Goal: Browse casually: Explore the website without a specific task or goal

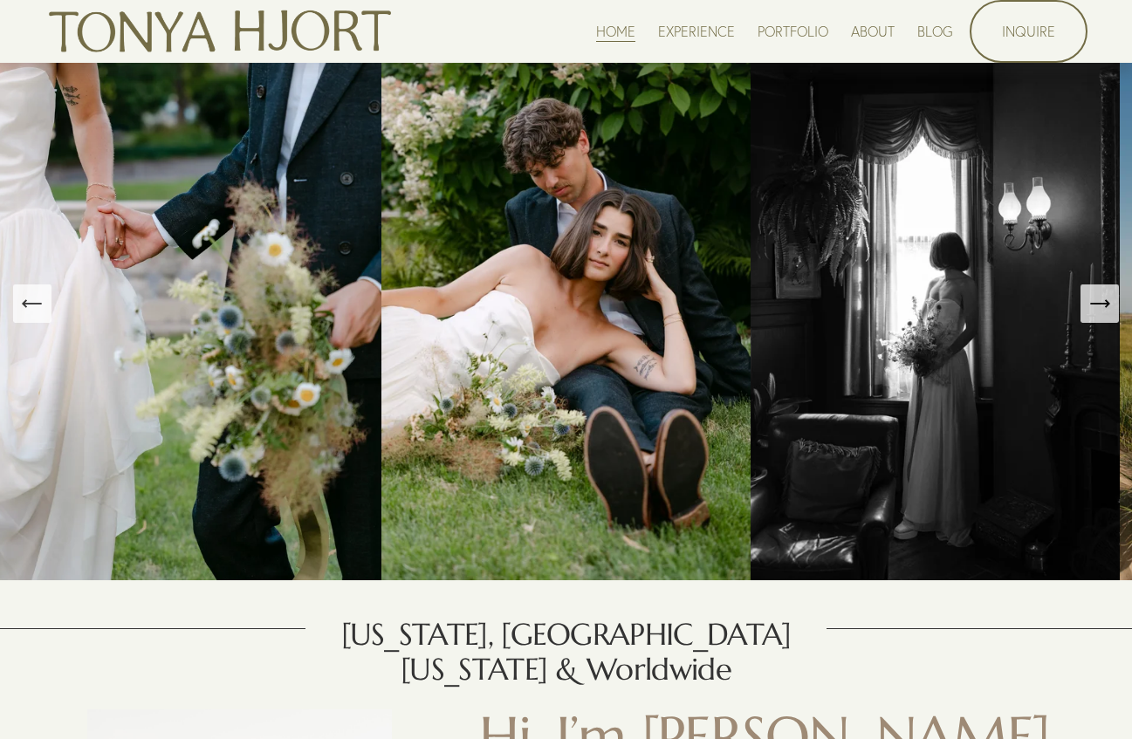
scroll to position [716, 0]
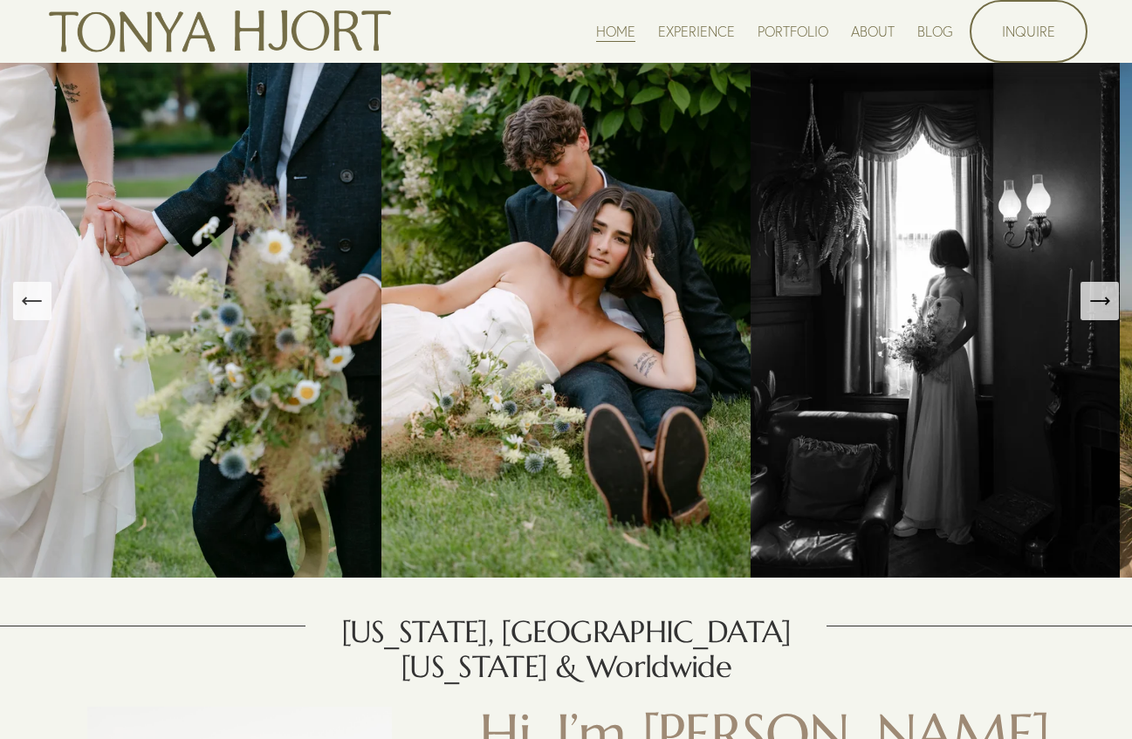
click at [844, 29] on nav "HOME EXPERIENCE PORTFOLIO ABOUT BLOG" at bounding box center [774, 31] width 357 height 24
click at [859, 29] on link "ABOUT" at bounding box center [873, 31] width 44 height 24
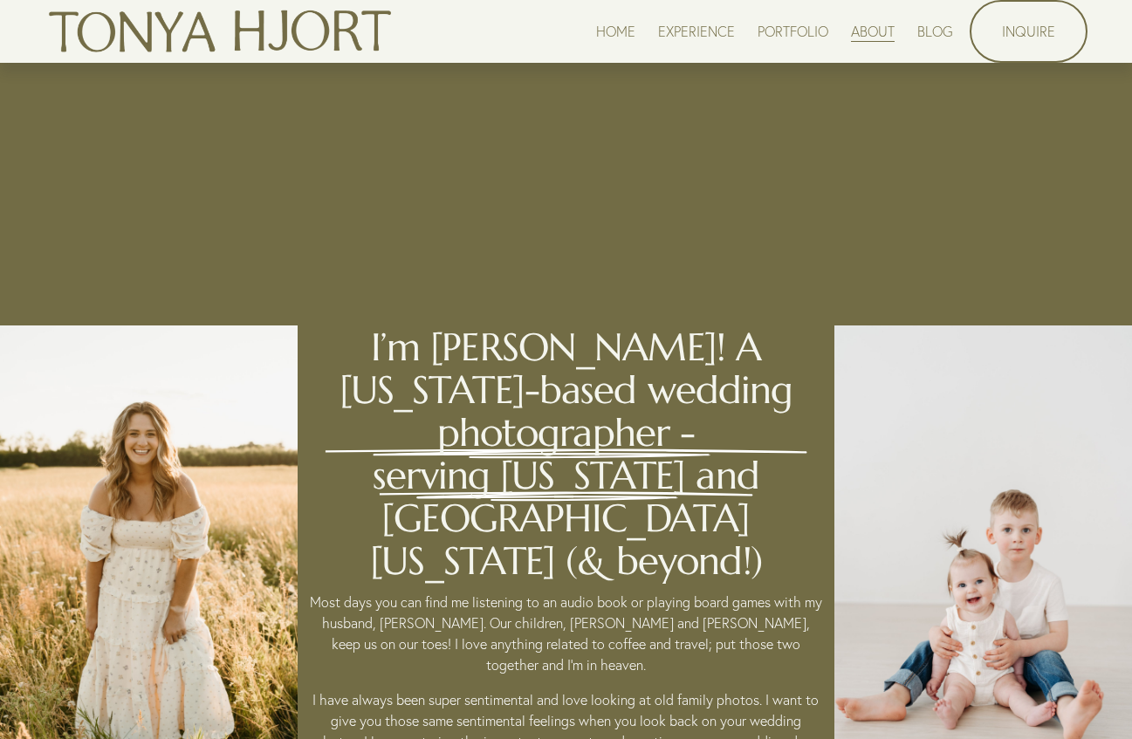
scroll to position [135, 0]
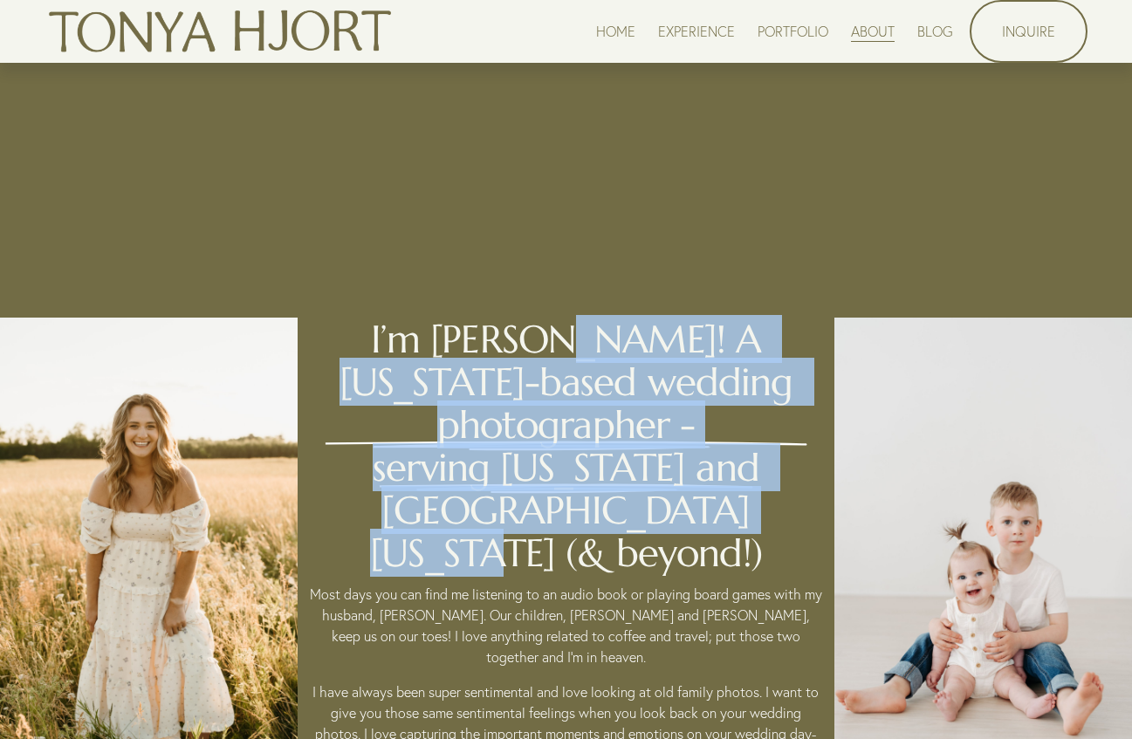
copy h2 "A Minnesota-based wedding photographer - serving Minnesota and West Michigan (&…"
drag, startPoint x: 493, startPoint y: 339, endPoint x: 747, endPoint y: 475, distance: 288.1
click at [747, 475] on h2 "I’m Tonya! A Minnesota-based wedding photographer - serving Minnesota and West …" at bounding box center [565, 446] width 517 height 257
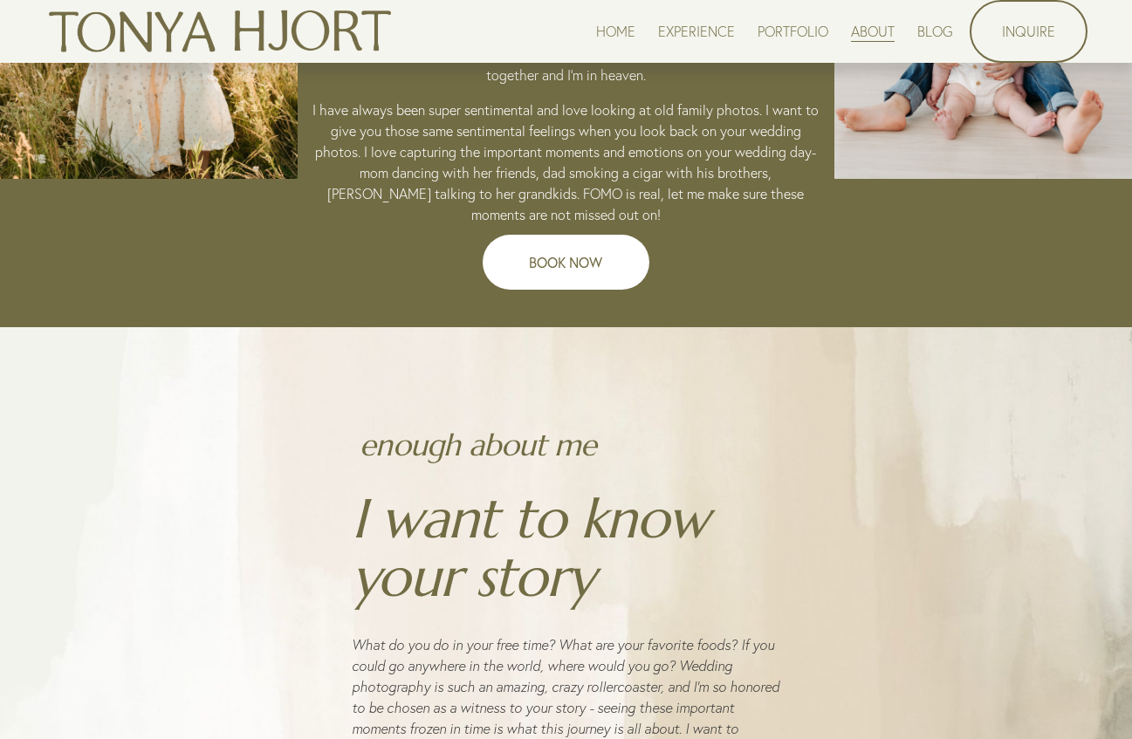
scroll to position [735, 0]
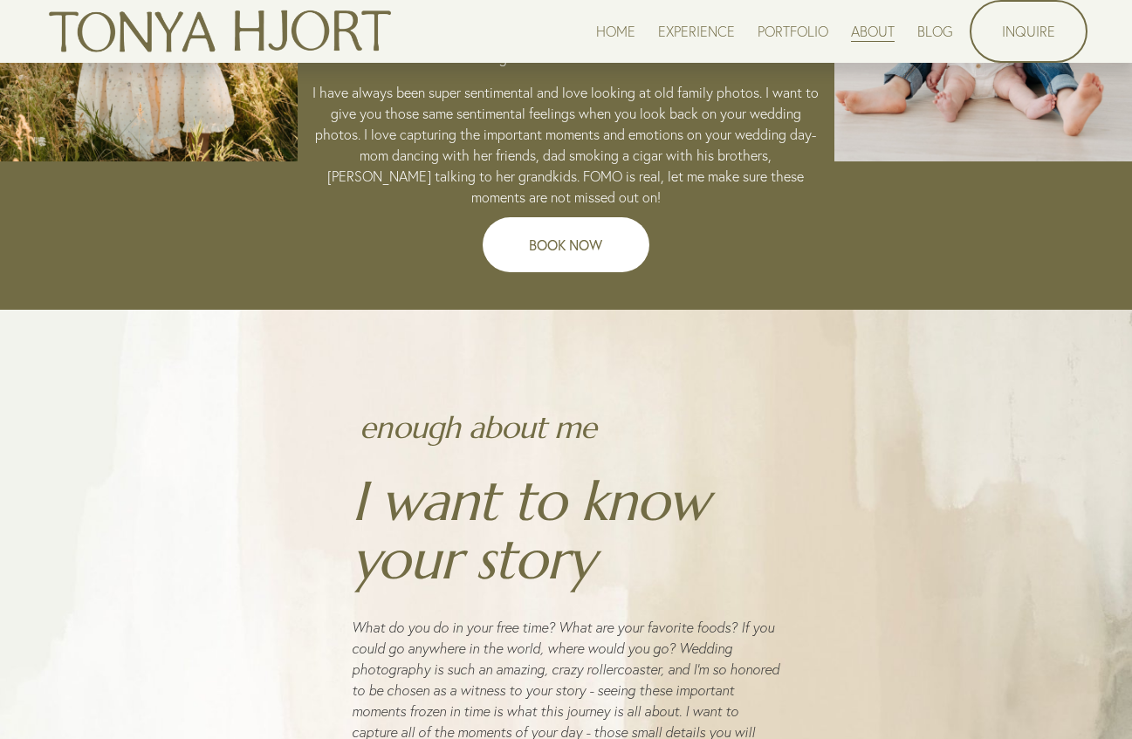
click at [268, 32] on img at bounding box center [220, 32] width 351 height 58
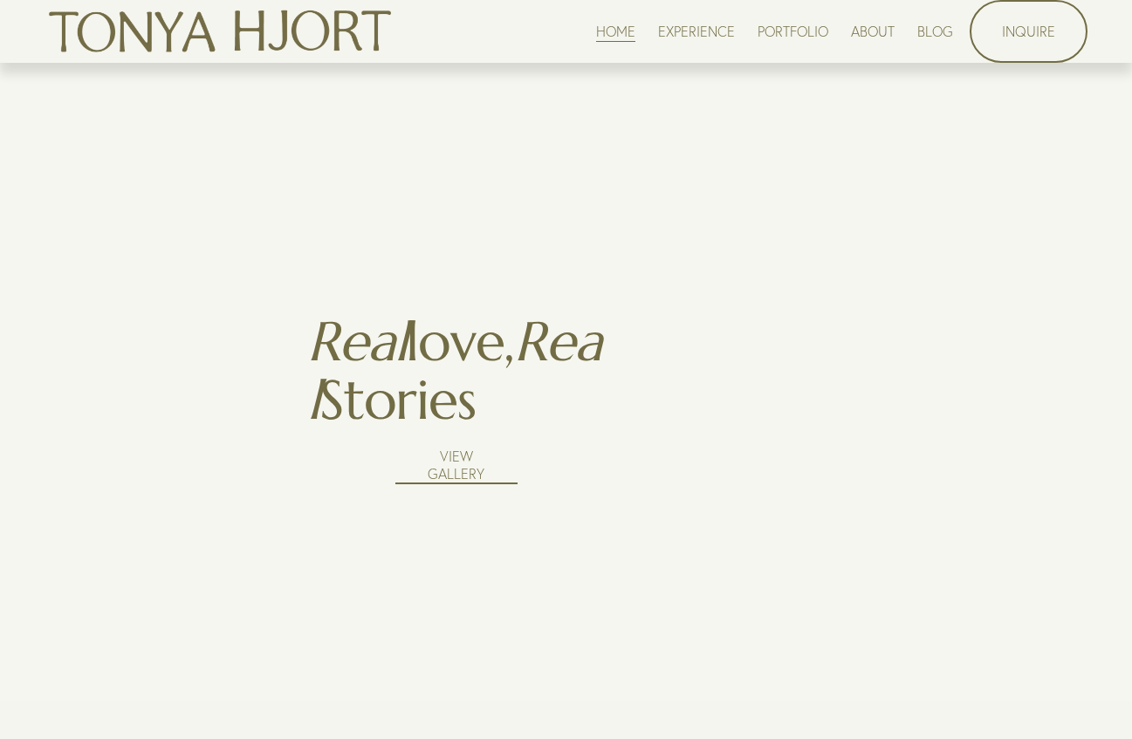
scroll to position [2380, 0]
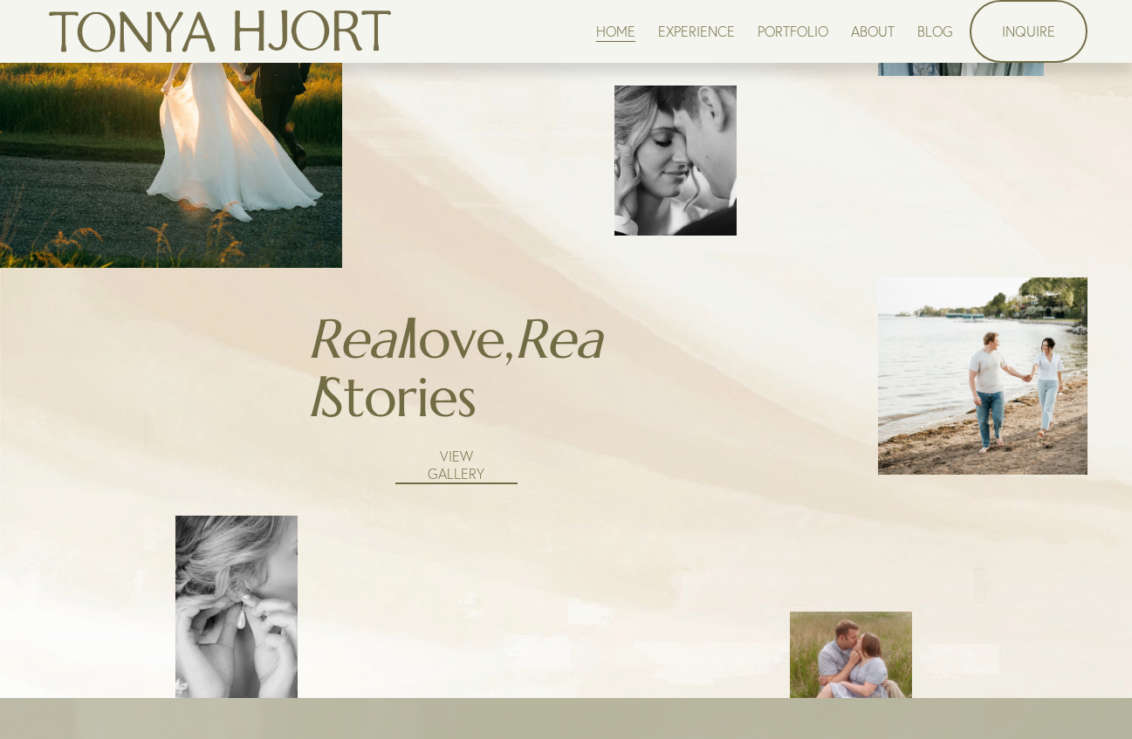
click at [344, 38] on img at bounding box center [220, 32] width 351 height 58
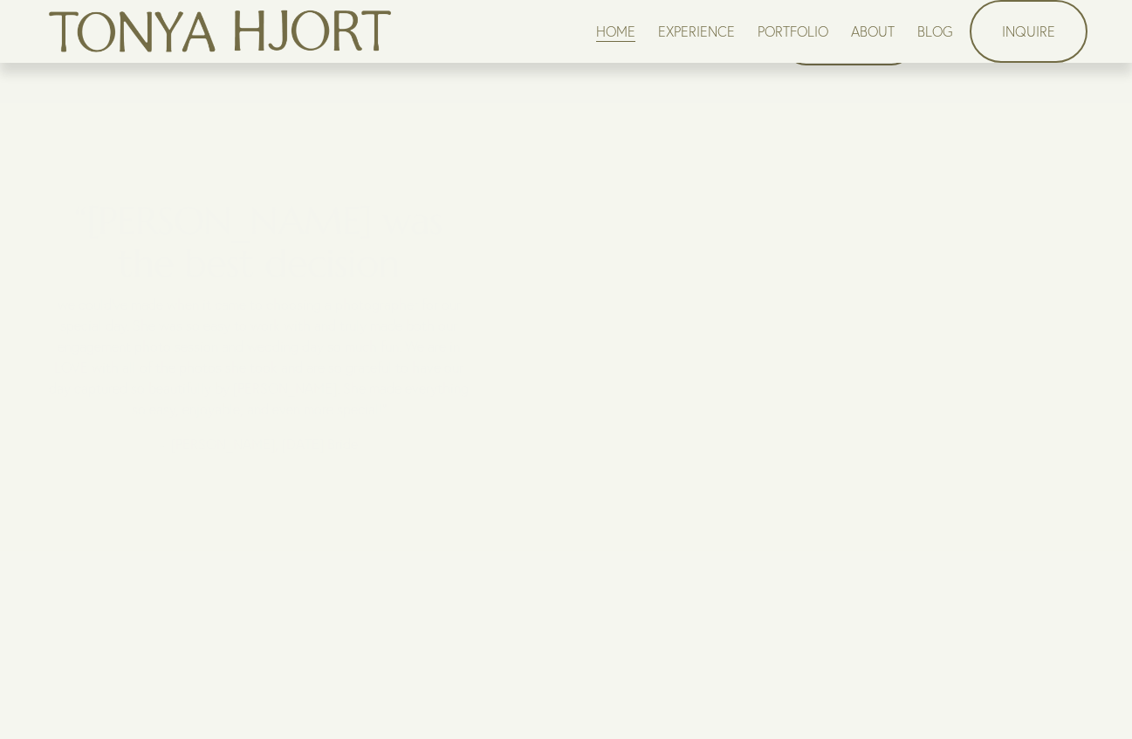
scroll to position [1751, 0]
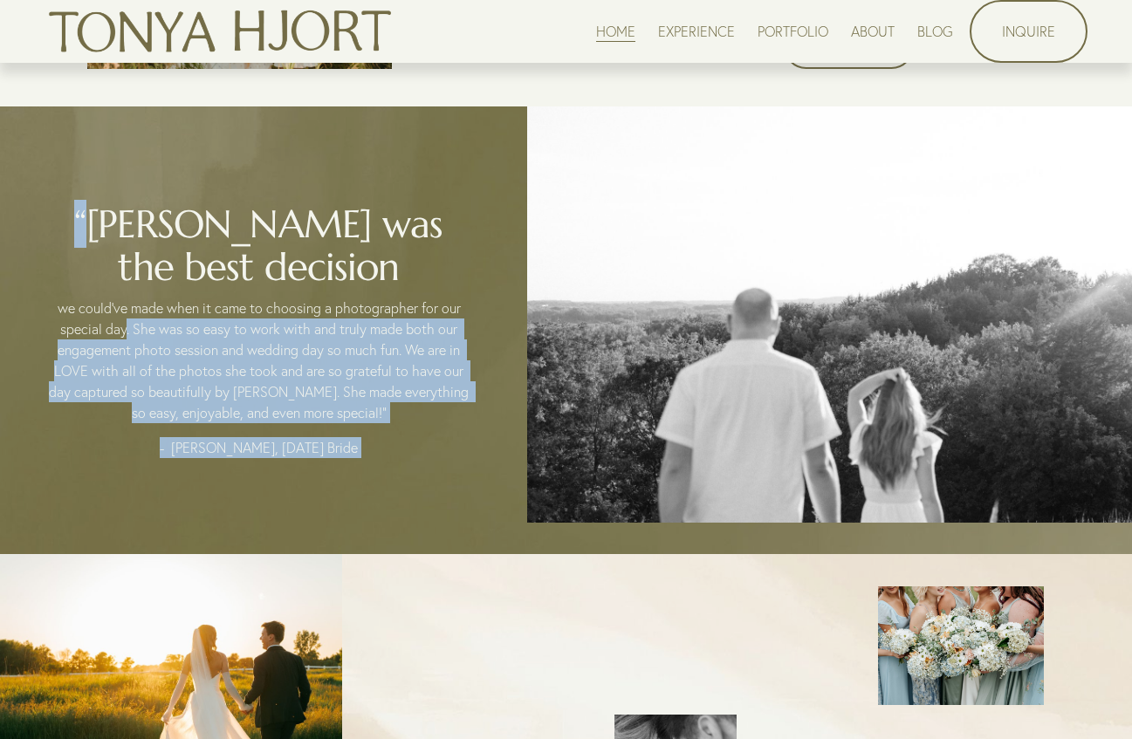
drag, startPoint x: 116, startPoint y: 258, endPoint x: 123, endPoint y: 356, distance: 98.0
click at [123, 356] on div "we could’ve made when it came to choosing a photographer for our special day. S…" at bounding box center [566, 330] width 1132 height 448
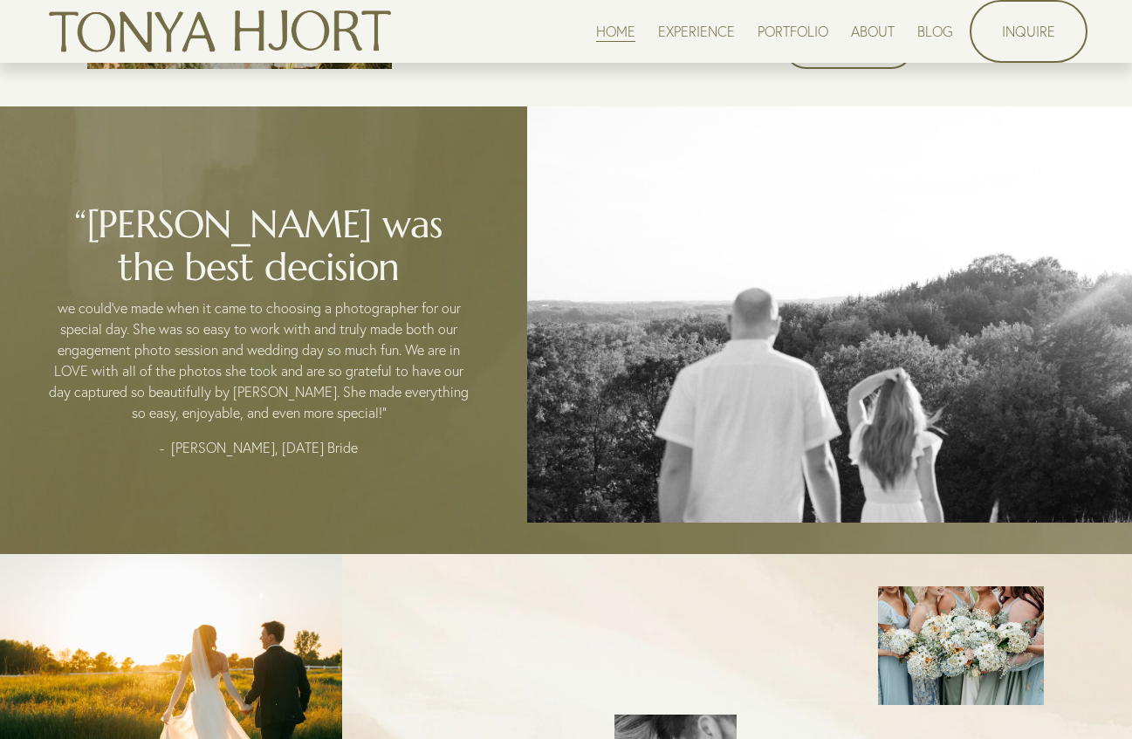
click at [128, 288] on h2 "“[PERSON_NAME] was the best decision" at bounding box center [259, 245] width 429 height 86
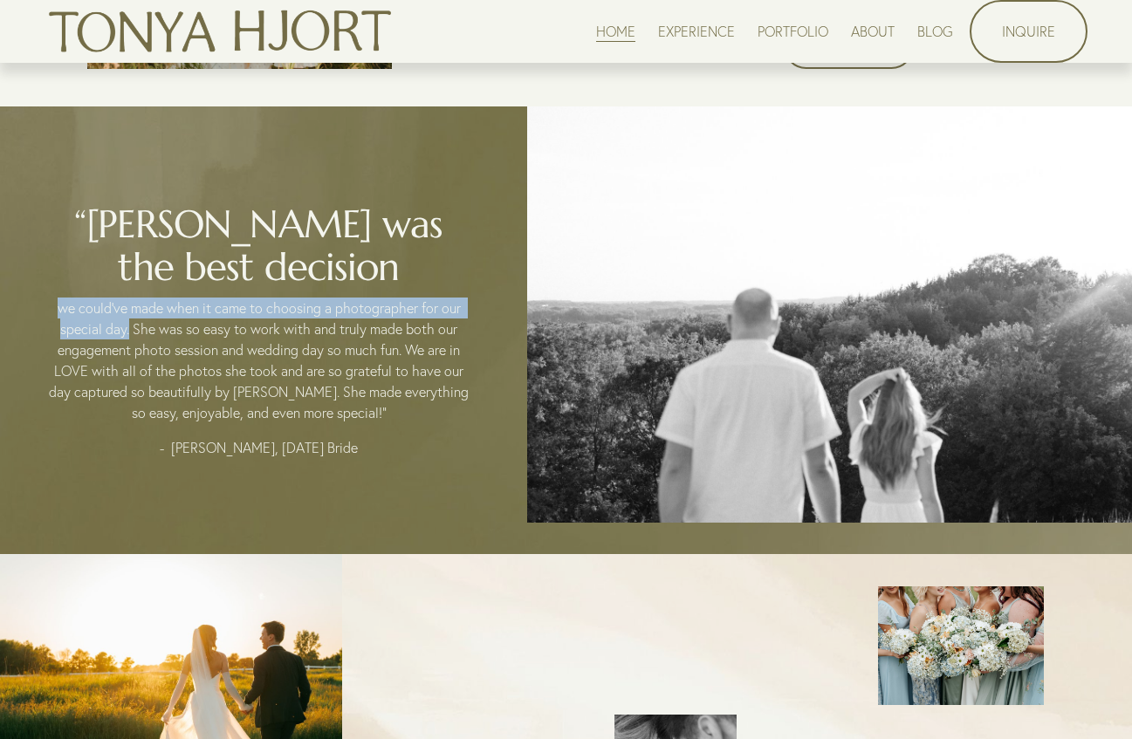
drag, startPoint x: 56, startPoint y: 342, endPoint x: 127, endPoint y: 365, distance: 75.1
click at [127, 365] on p "we could’ve made when it came to choosing a photographer for our special day. S…" at bounding box center [259, 361] width 429 height 126
copy span "we could’ve made when it came to choosing a photographer for our special day."
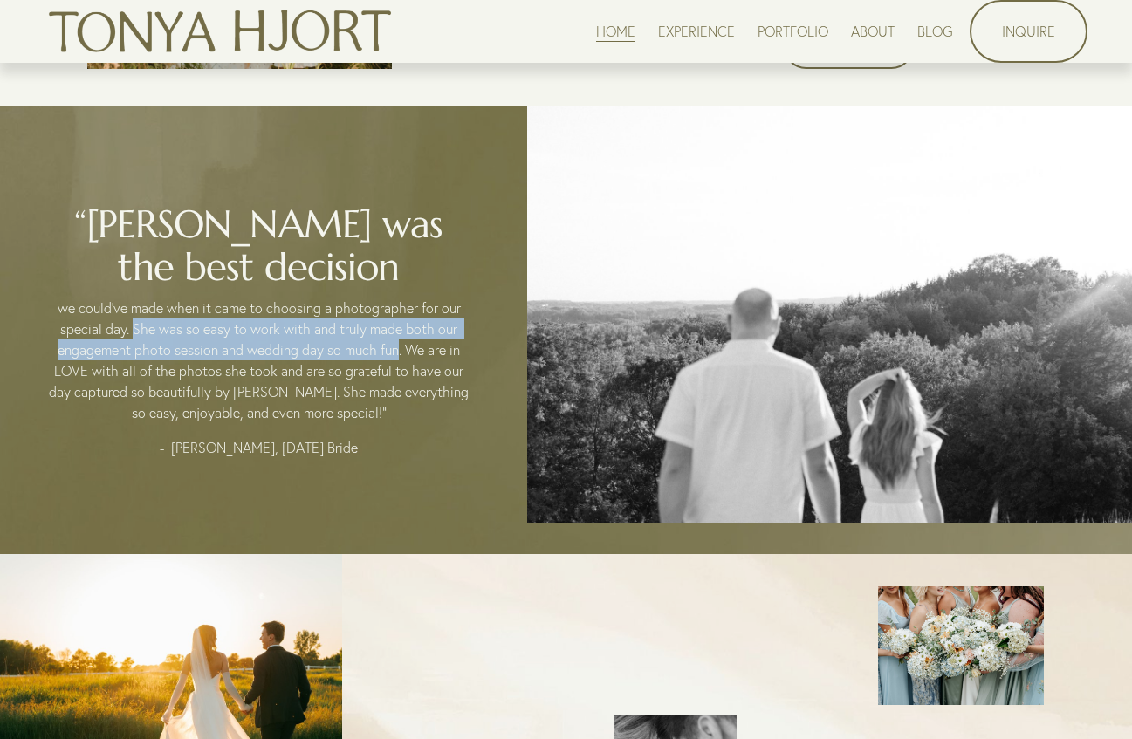
copy span "She was so easy to work with and truly made both our engagement photo session a…"
drag, startPoint x: 400, startPoint y: 385, endPoint x: 135, endPoint y: 368, distance: 264.9
click at [135, 368] on span "we could’ve made when it came to choosing a photographer for our special day. S…" at bounding box center [260, 360] width 423 height 122
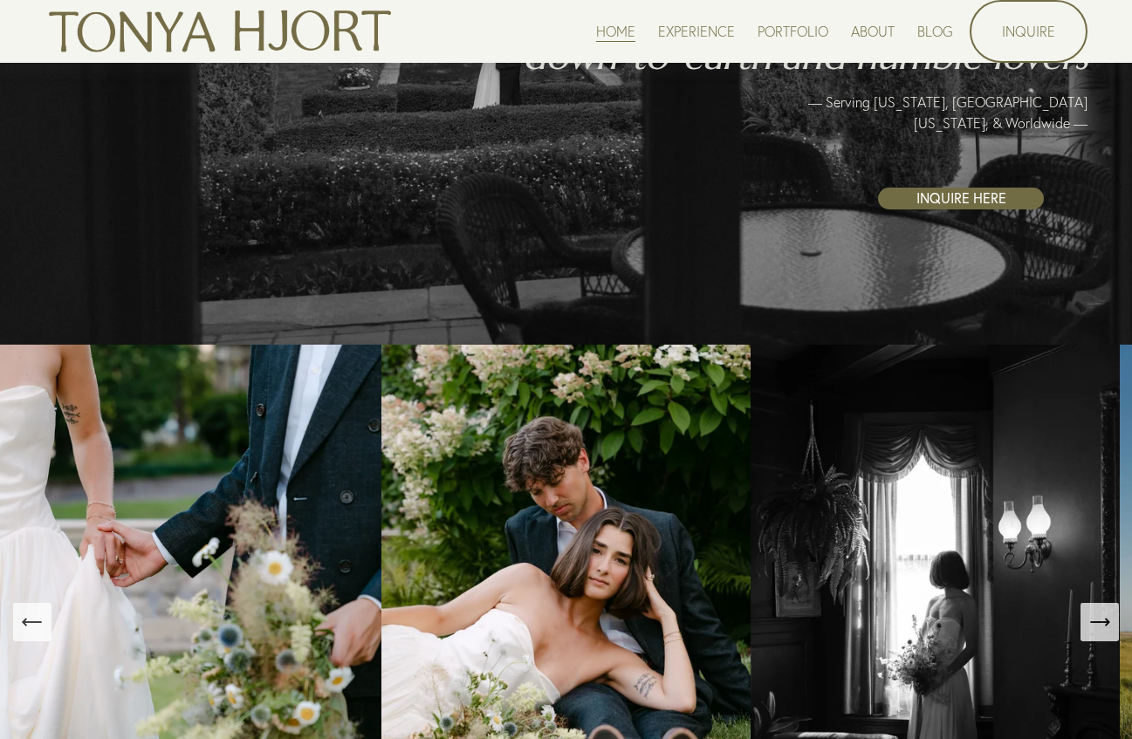
scroll to position [354, 0]
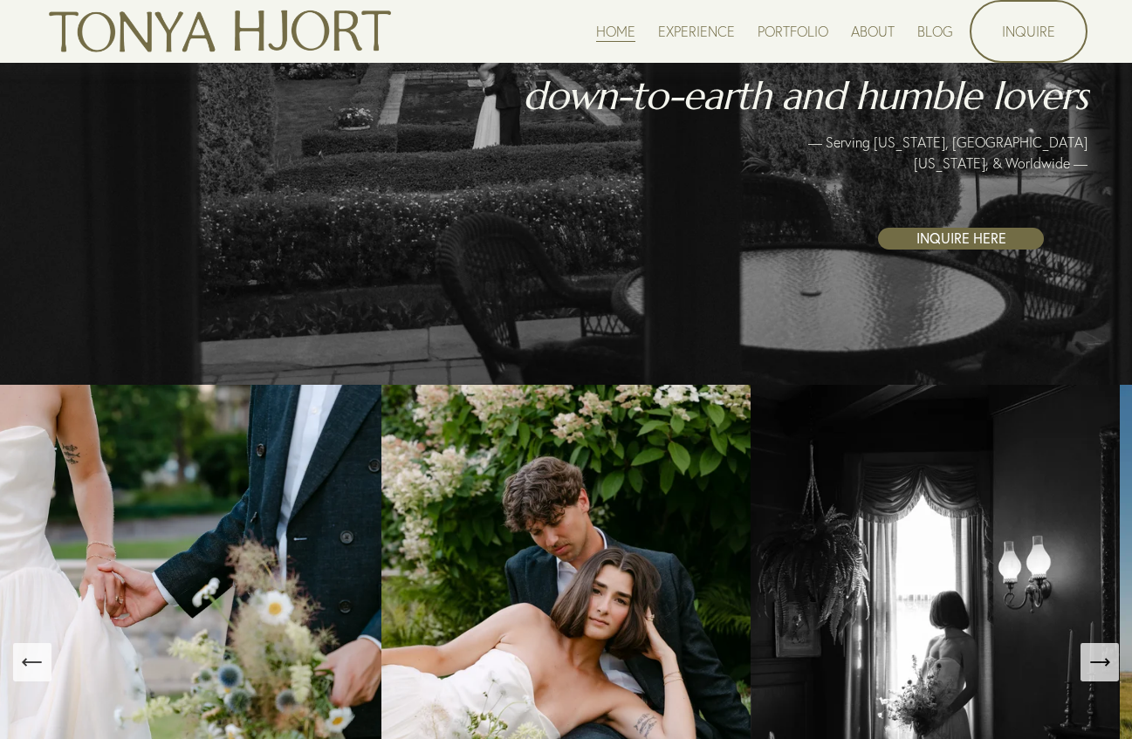
click at [695, 37] on link "EXPERIENCE" at bounding box center [696, 31] width 77 height 24
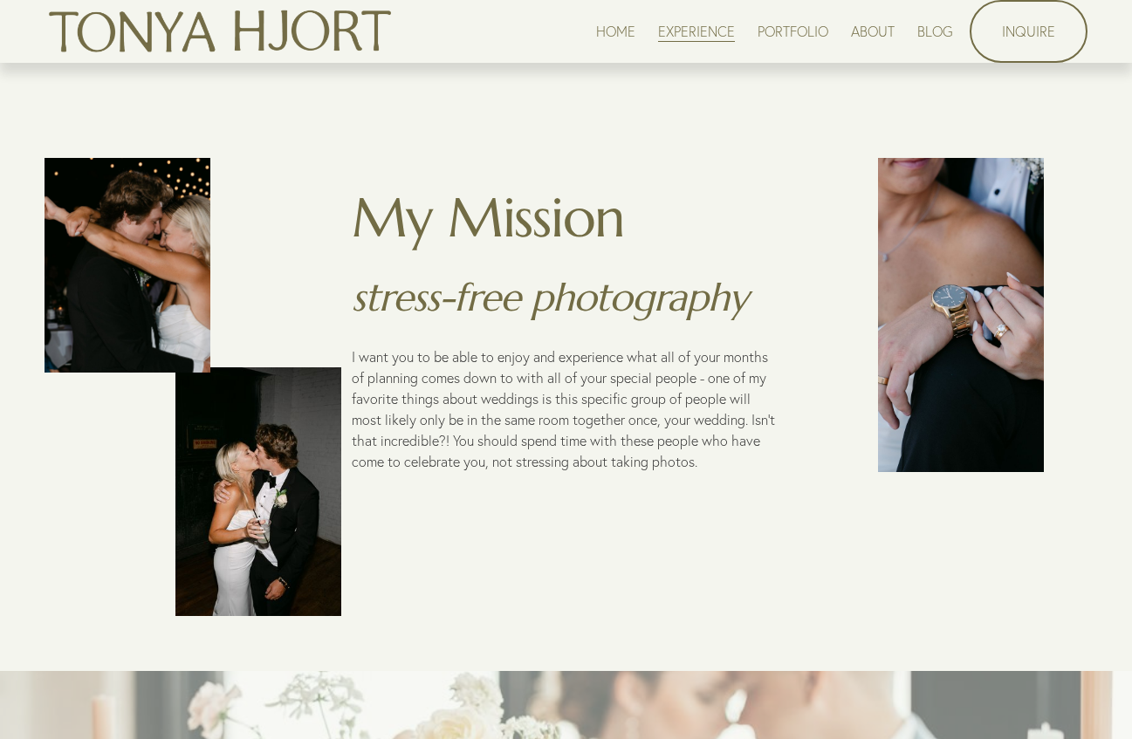
scroll to position [588, 0]
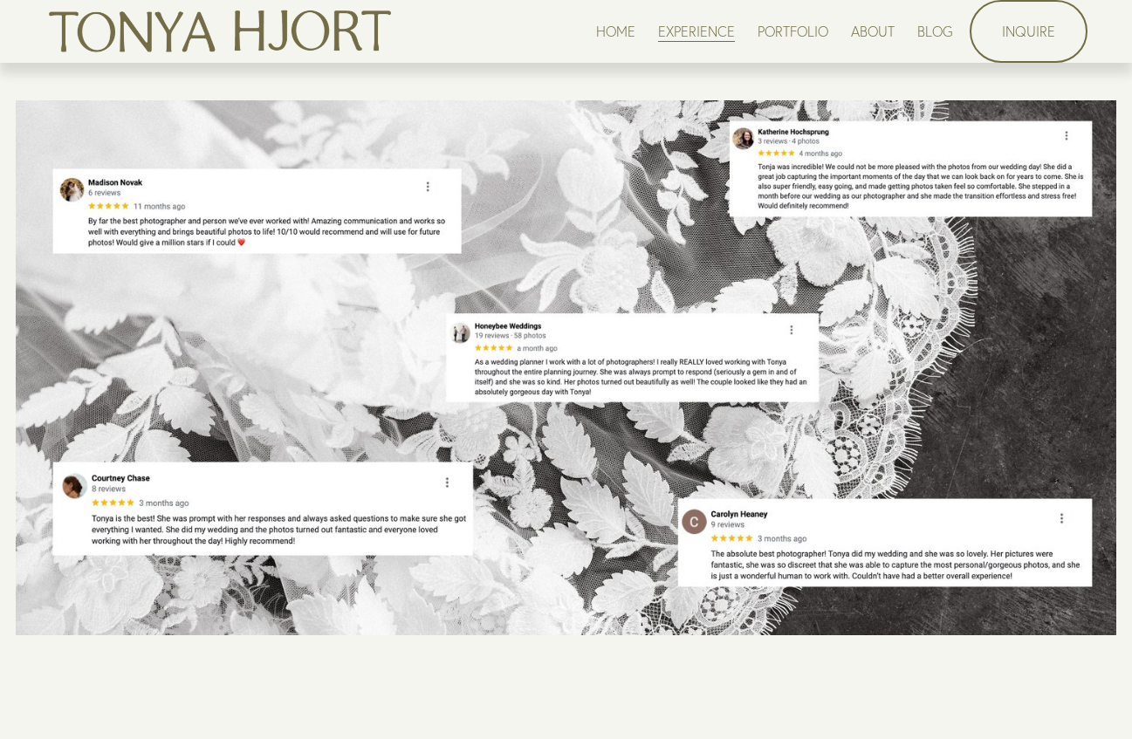
drag, startPoint x: 828, startPoint y: 229, endPoint x: 932, endPoint y: 223, distance: 104.0
click at [932, 223] on div at bounding box center [566, 367] width 1100 height 535
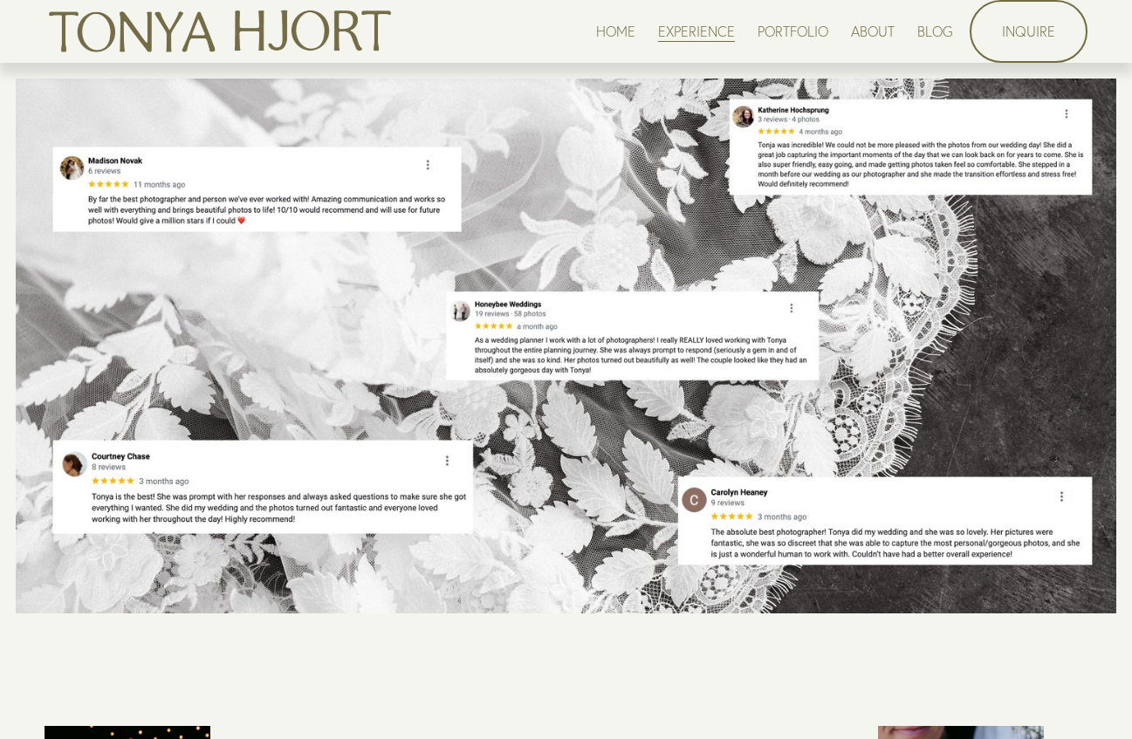
scroll to position [611, 0]
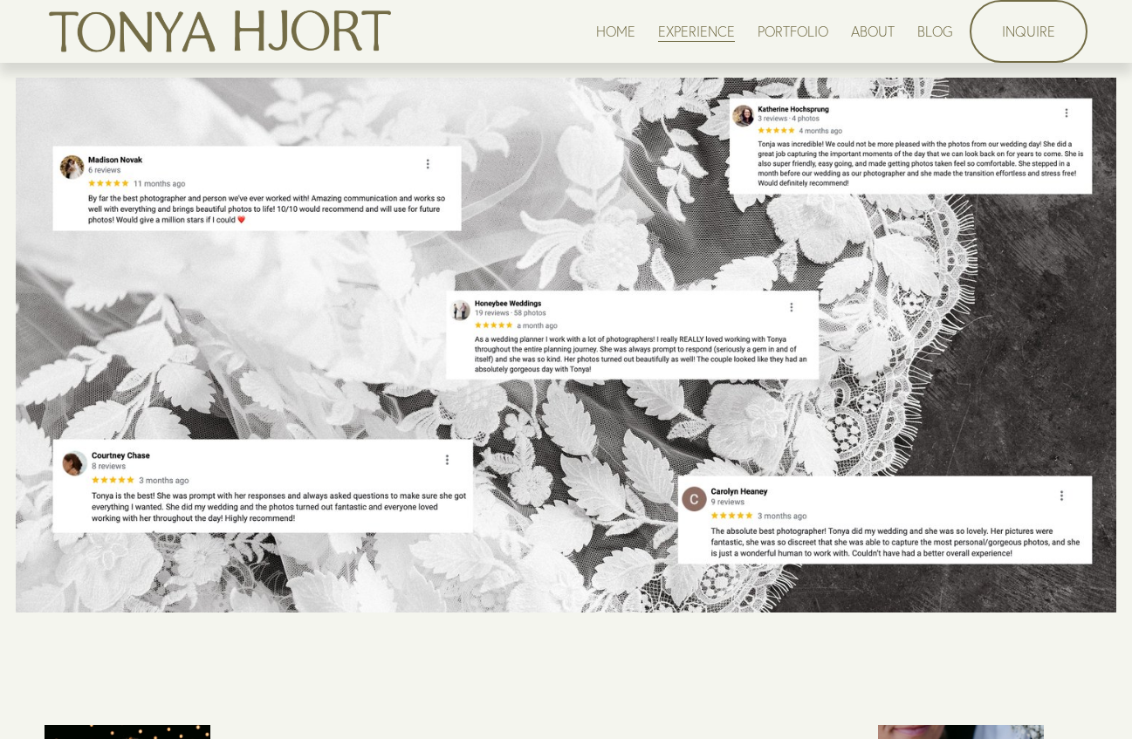
click at [273, 58] on img at bounding box center [220, 32] width 351 height 58
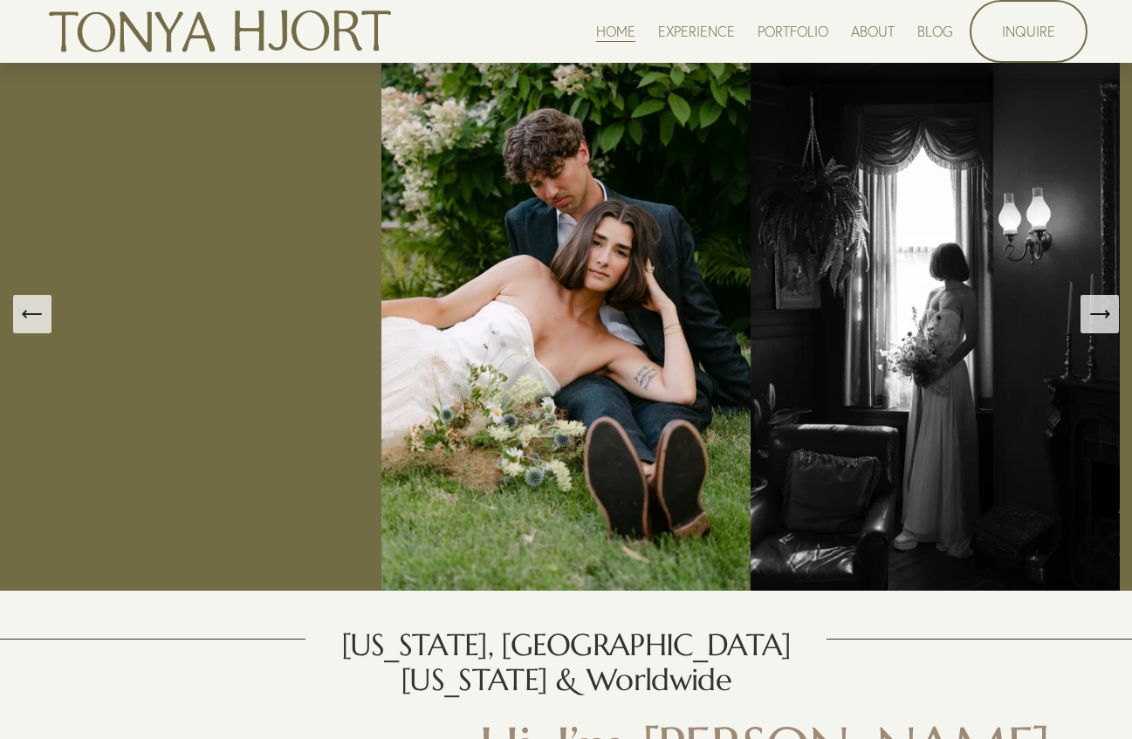
scroll to position [703, 0]
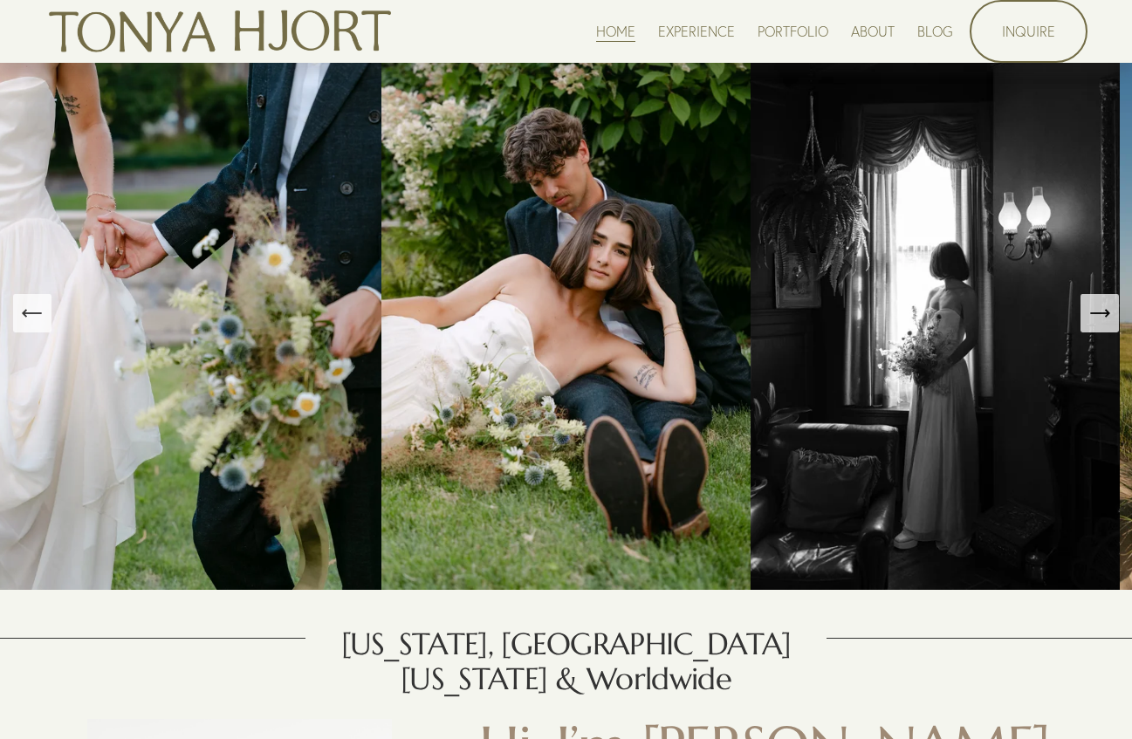
click at [1075, 329] on img at bounding box center [934, 313] width 369 height 554
click at [1086, 329] on button "Next Slide" at bounding box center [1099, 313] width 38 height 38
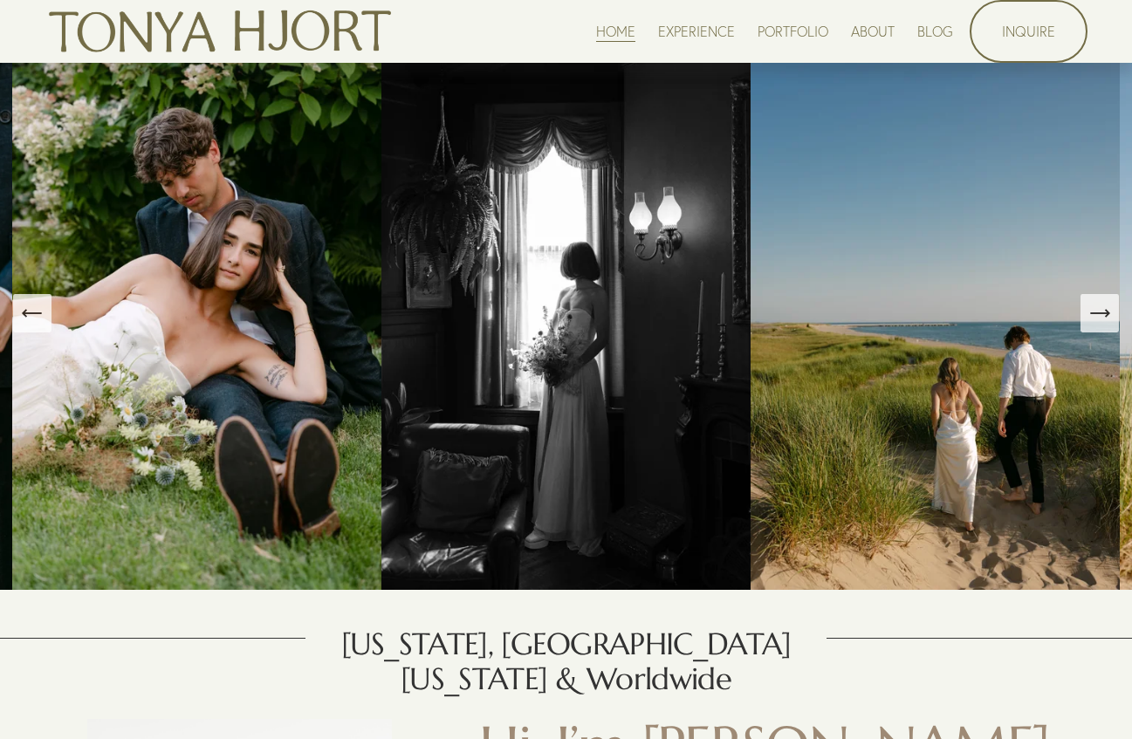
click at [1086, 329] on button "Next Slide" at bounding box center [1099, 313] width 38 height 38
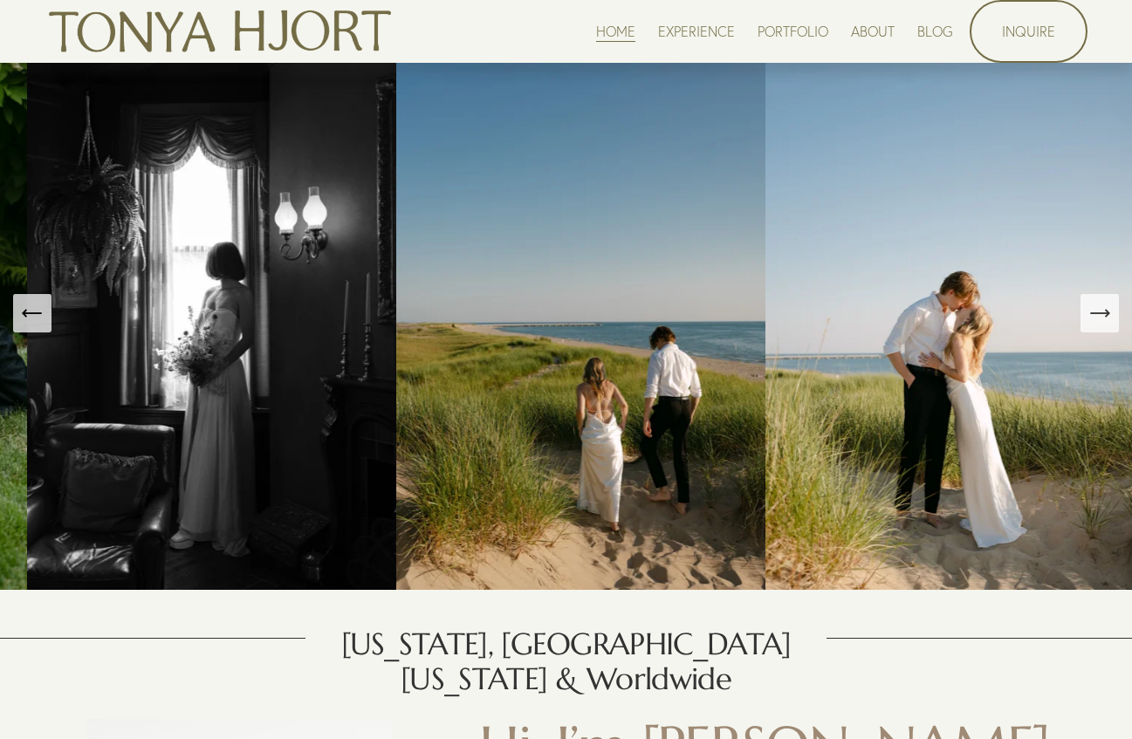
click at [1086, 329] on button "Next Slide" at bounding box center [1099, 313] width 38 height 38
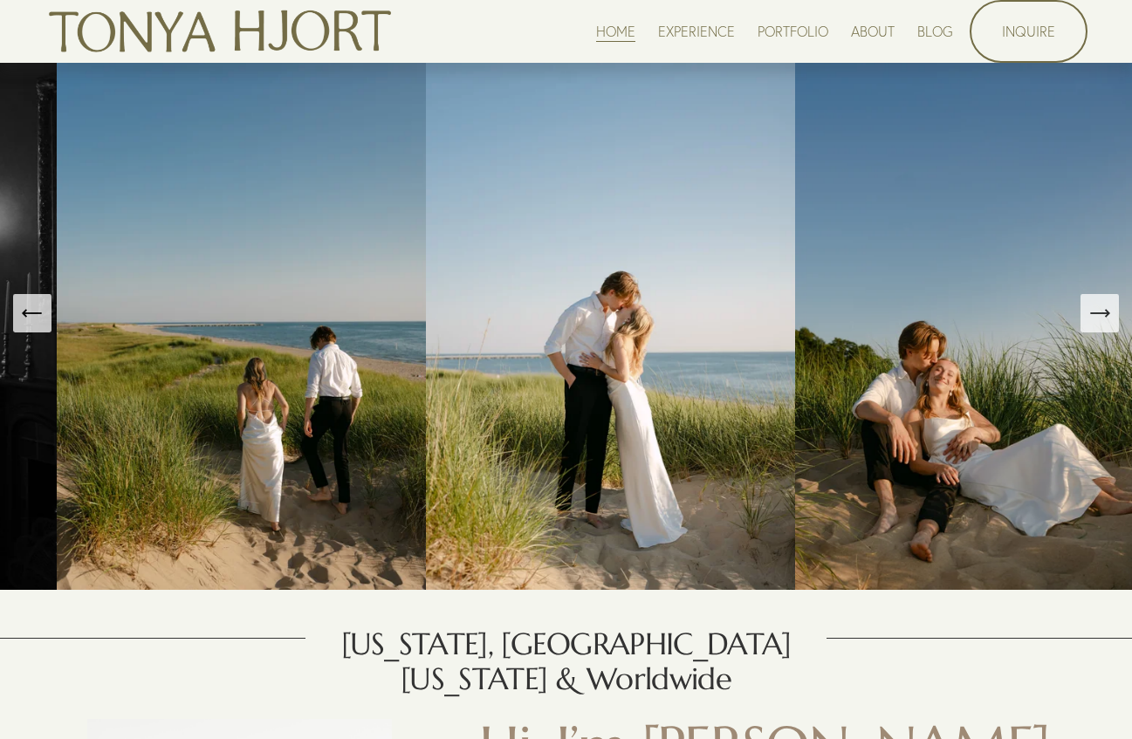
click at [1086, 329] on button "Next Slide" at bounding box center [1099, 313] width 38 height 38
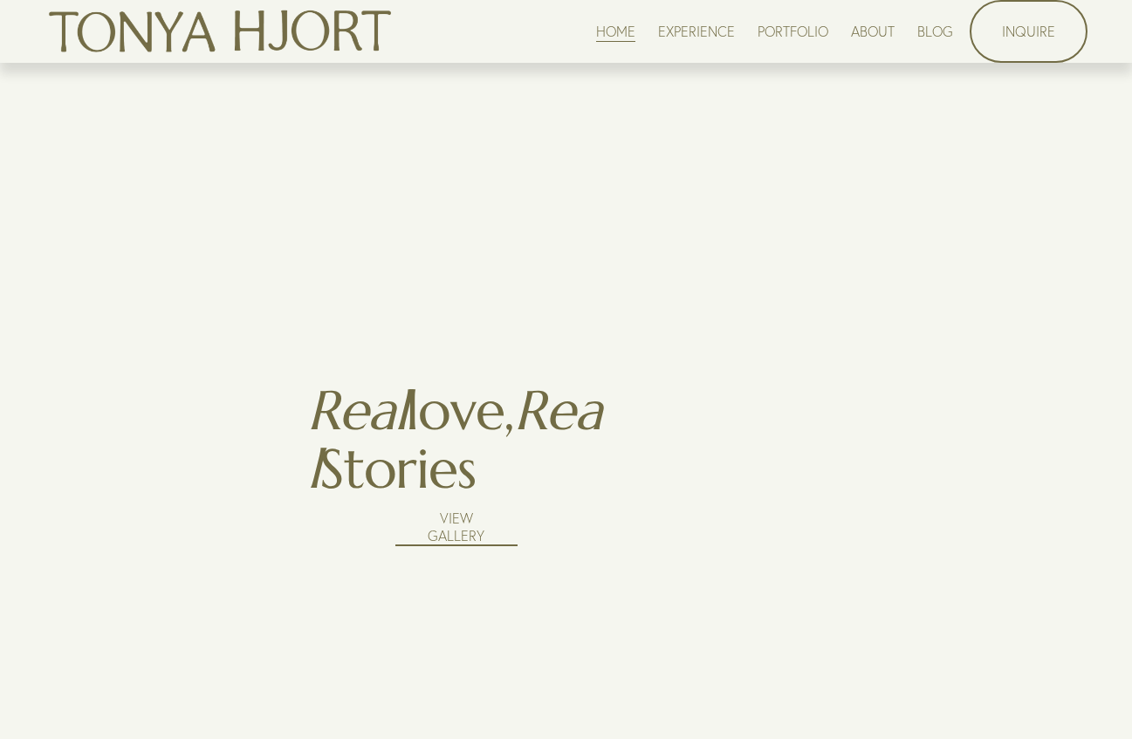
scroll to position [2310, 0]
